Goal: Information Seeking & Learning: Learn about a topic

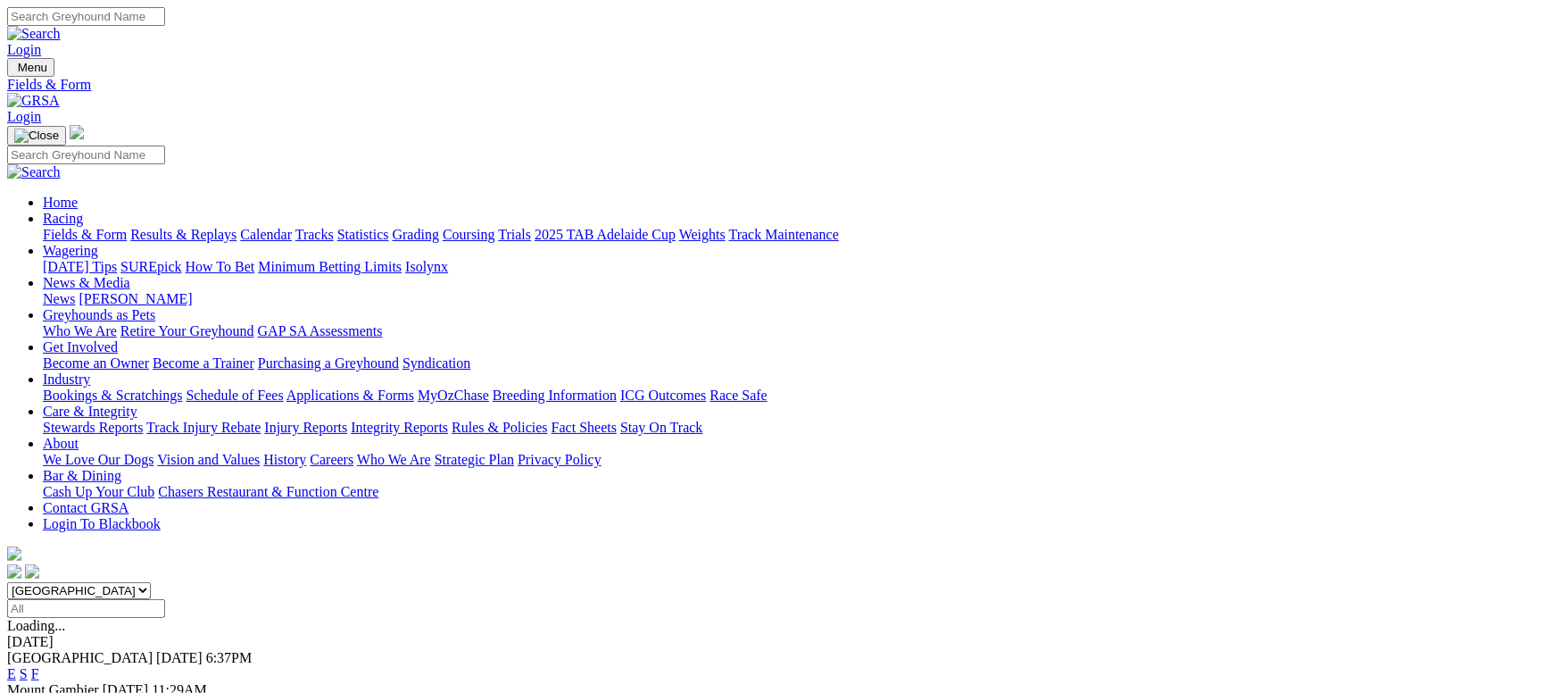
click at [127, 227] on link "Fields & Form" at bounding box center [84, 235] width 83 height 16
click at [440, 227] on link "Grading" at bounding box center [416, 235] width 47 height 16
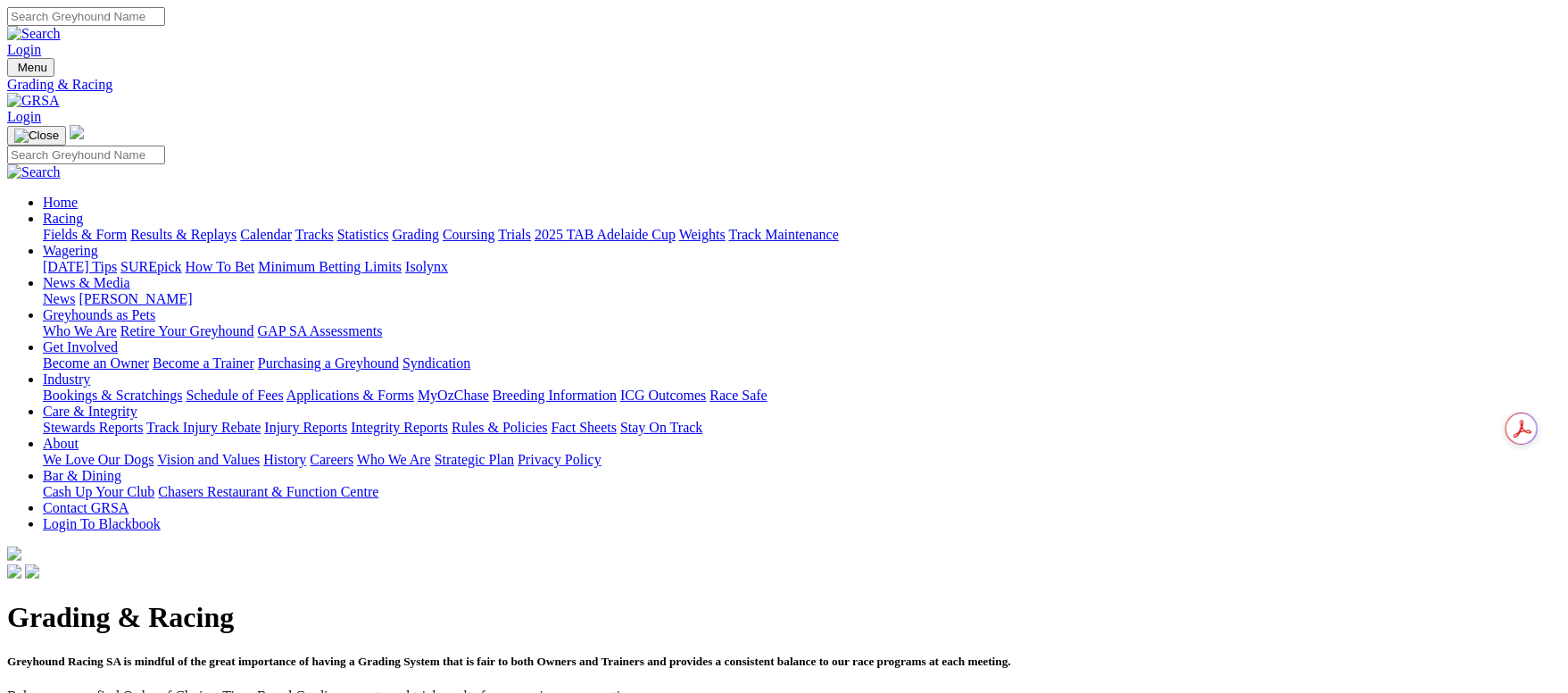
click at [495, 227] on link "Coursing" at bounding box center [469, 235] width 52 height 16
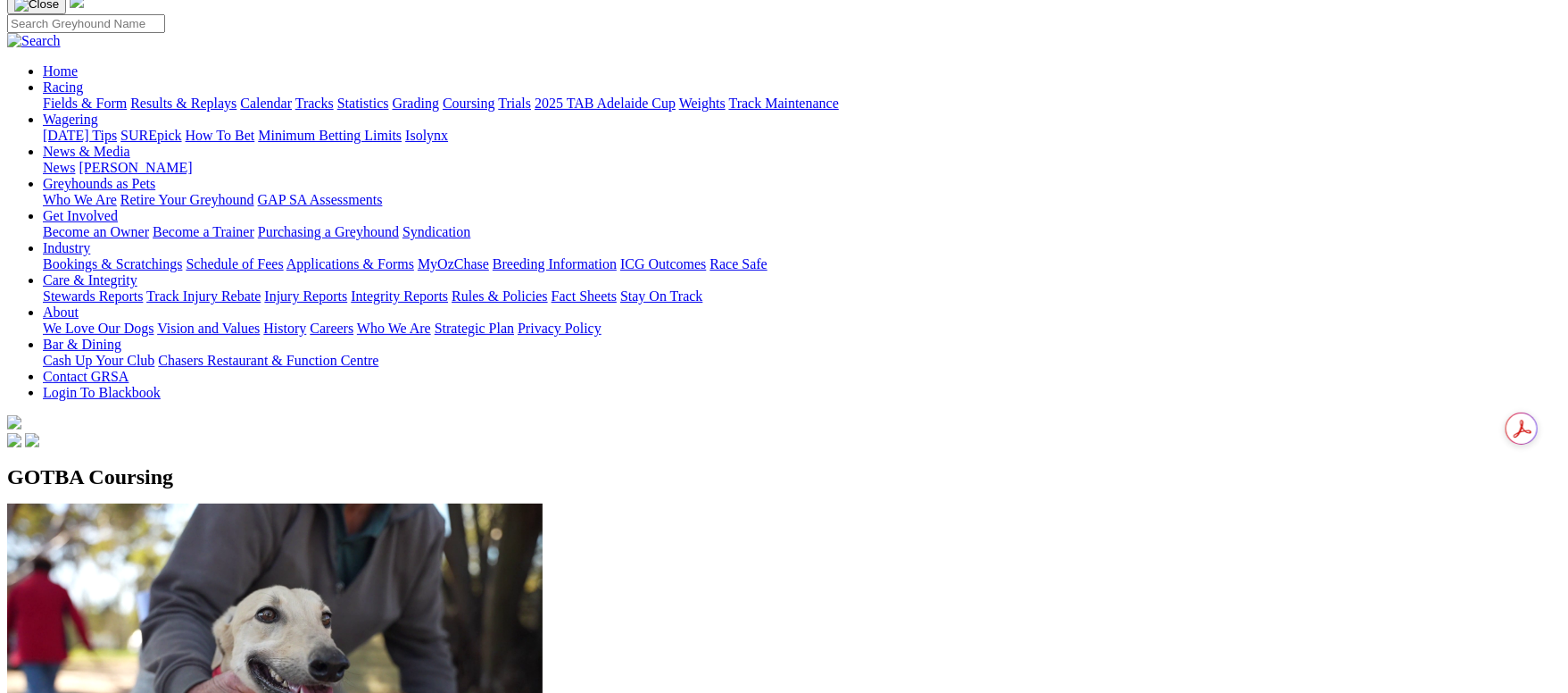
scroll to position [268, 0]
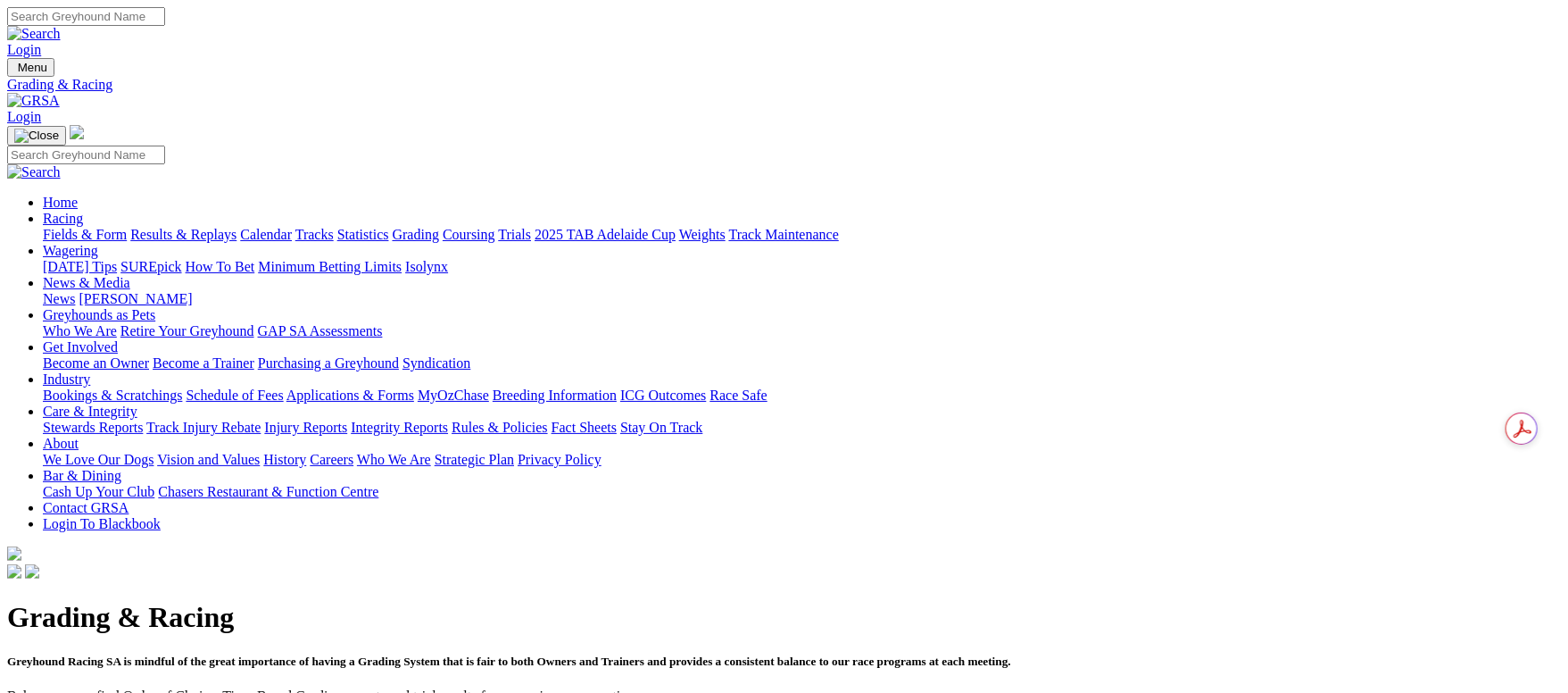
click at [127, 227] on link "Fields & Form" at bounding box center [84, 235] width 83 height 16
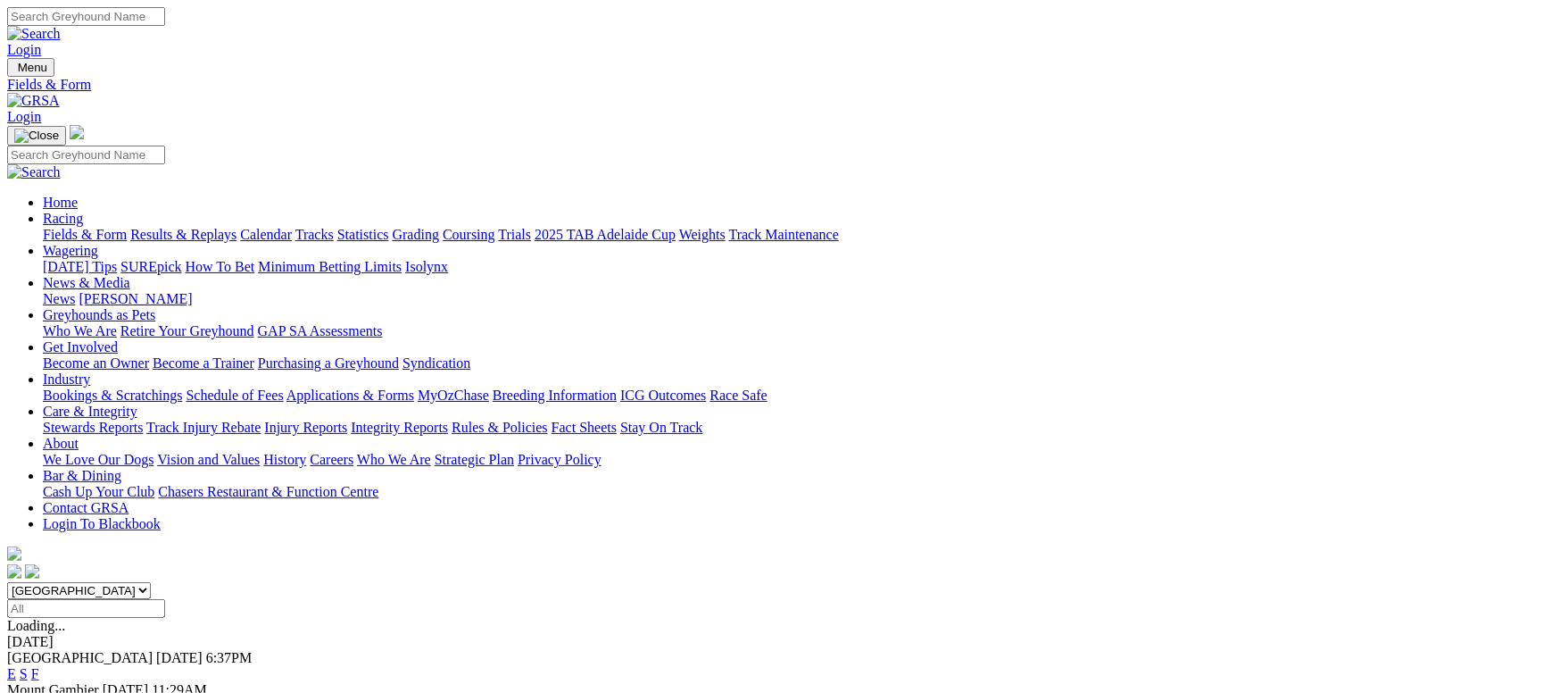
click at [60, 93] on img at bounding box center [33, 101] width 52 height 16
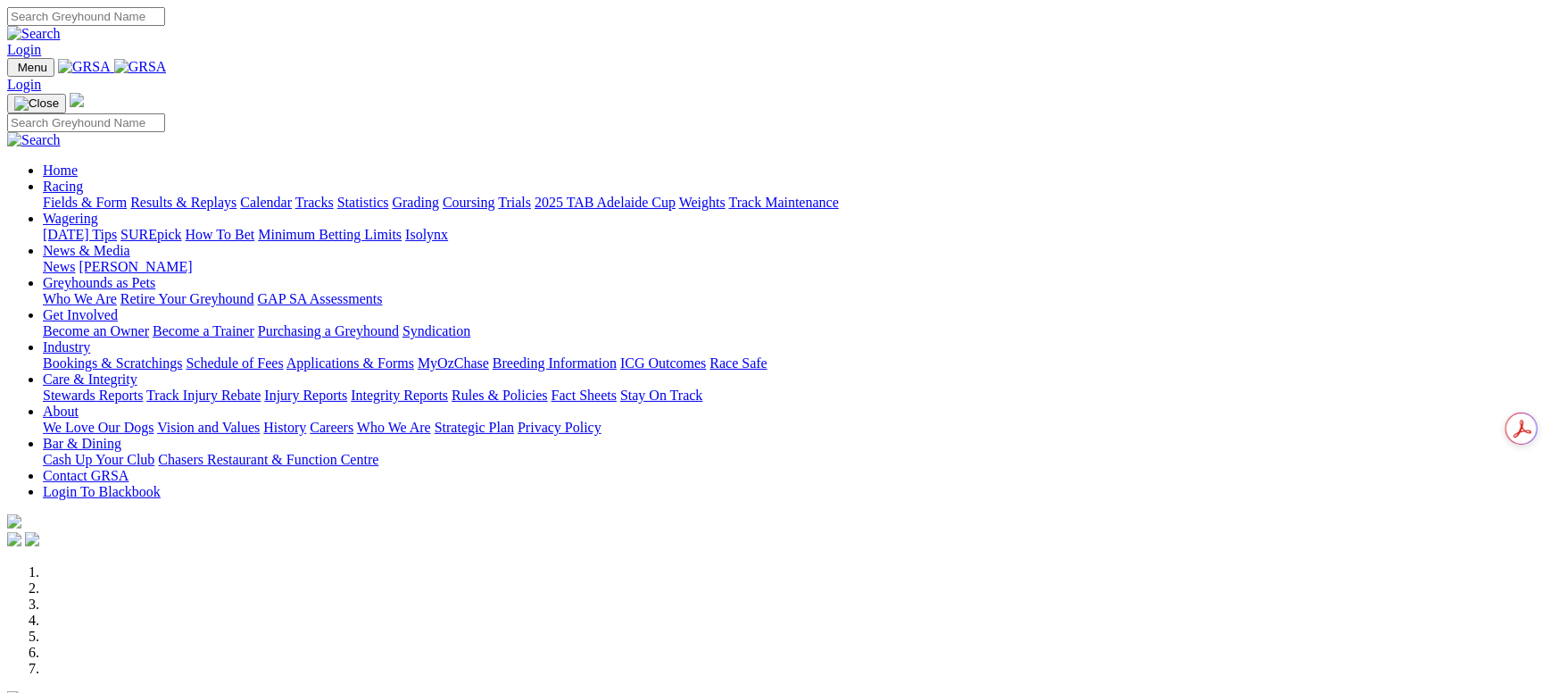
click at [83, 179] on link "Racing" at bounding box center [62, 186] width 40 height 16
click at [292, 195] on link "Calendar" at bounding box center [265, 203] width 51 height 16
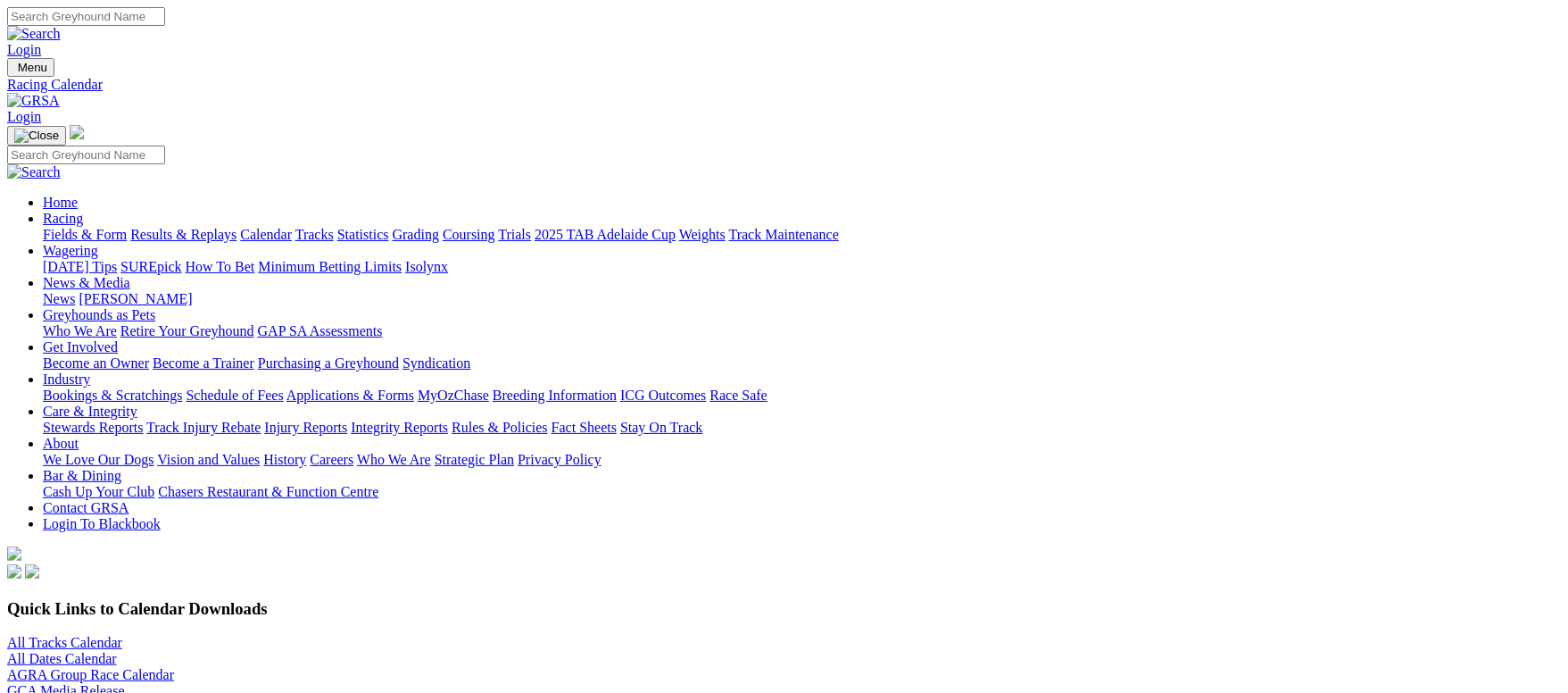
click at [116, 651] on link "All Dates Calendar" at bounding box center [61, 659] width 110 height 16
click at [127, 227] on link "Fields & Form" at bounding box center [84, 235] width 83 height 16
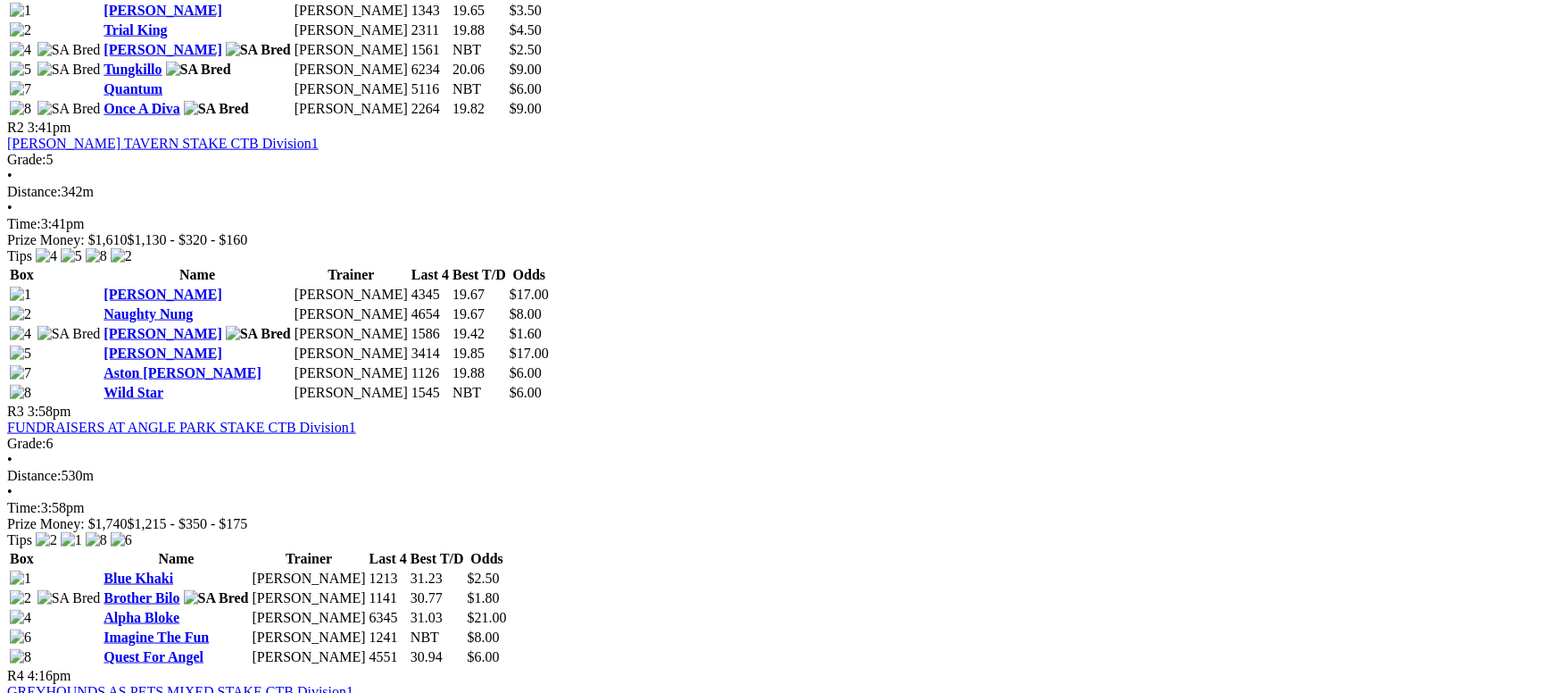
scroll to position [1072, 0]
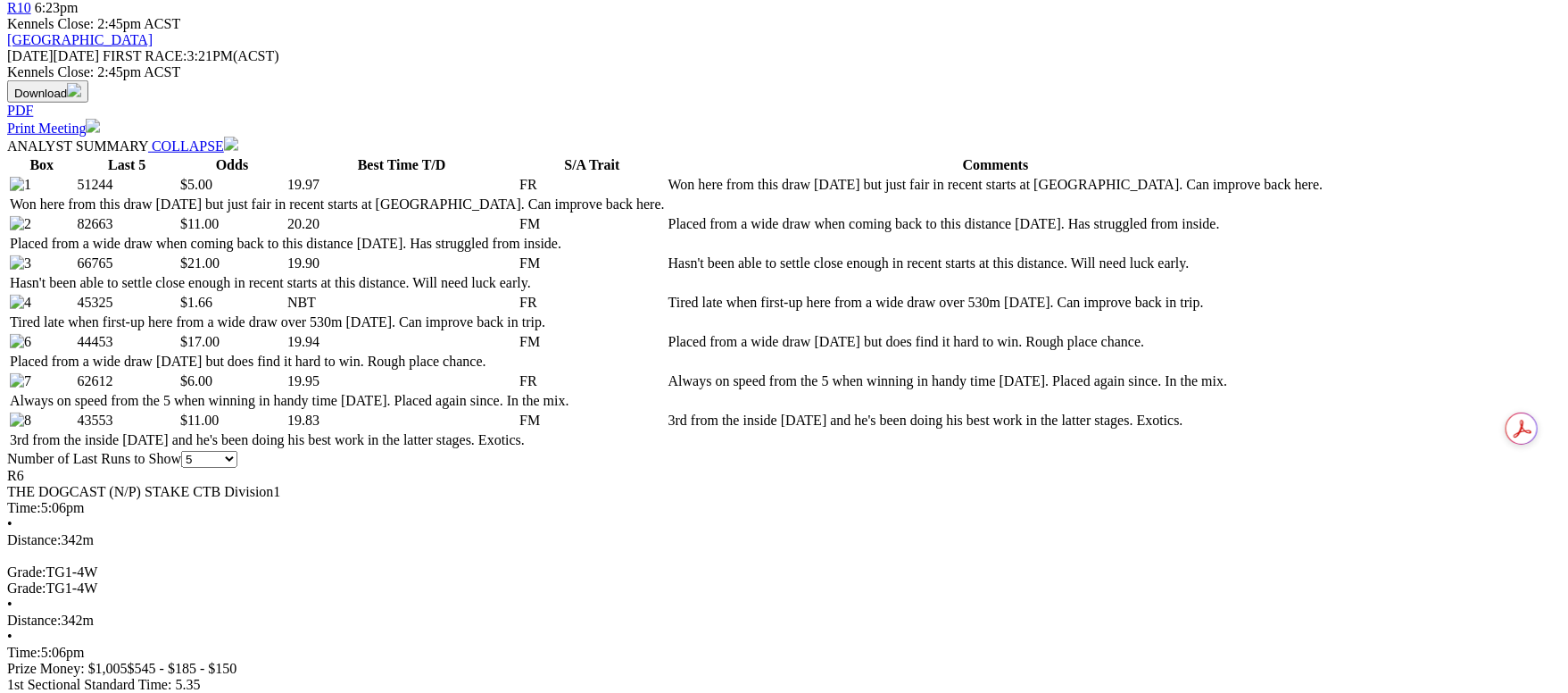
scroll to position [670, 0]
